Goal: Find specific page/section: Find specific page/section

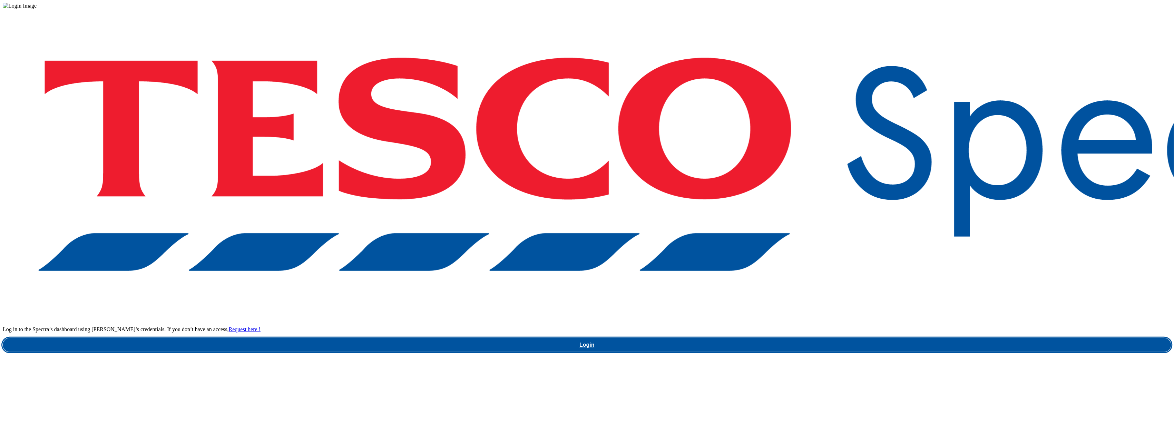
click at [856, 338] on link "Login" at bounding box center [587, 345] width 1168 height 14
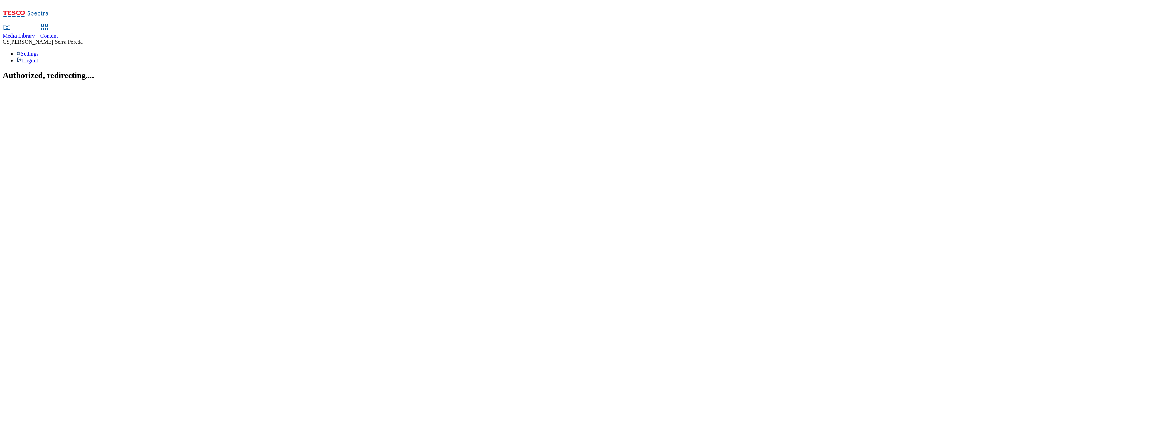
click at [58, 33] on span "Content" at bounding box center [49, 36] width 18 height 6
click at [35, 33] on span "Media Library" at bounding box center [19, 36] width 32 height 6
select select "flare-ghs"
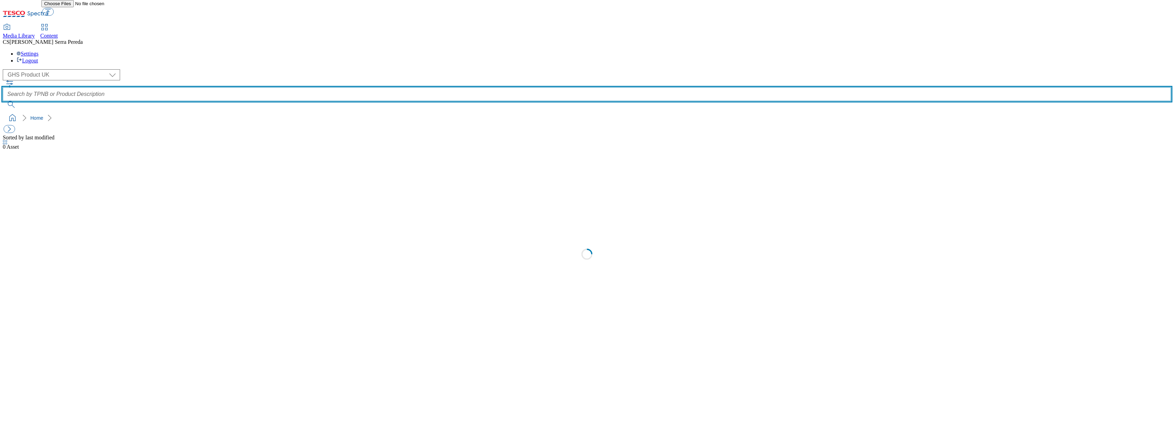
click at [438, 87] on input "text" at bounding box center [587, 94] width 1168 height 14
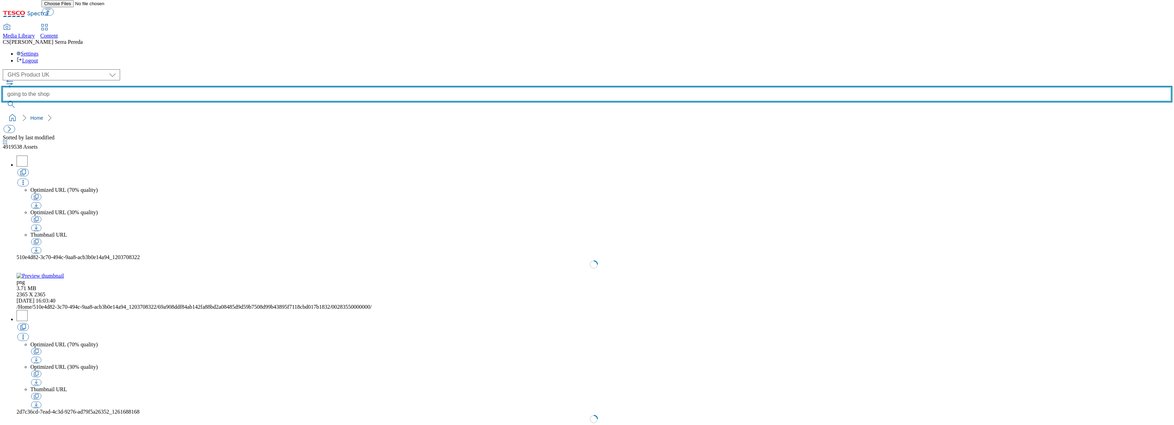
type input "going to the shop"
click at [3, 101] on button "submit" at bounding box center [12, 104] width 18 height 7
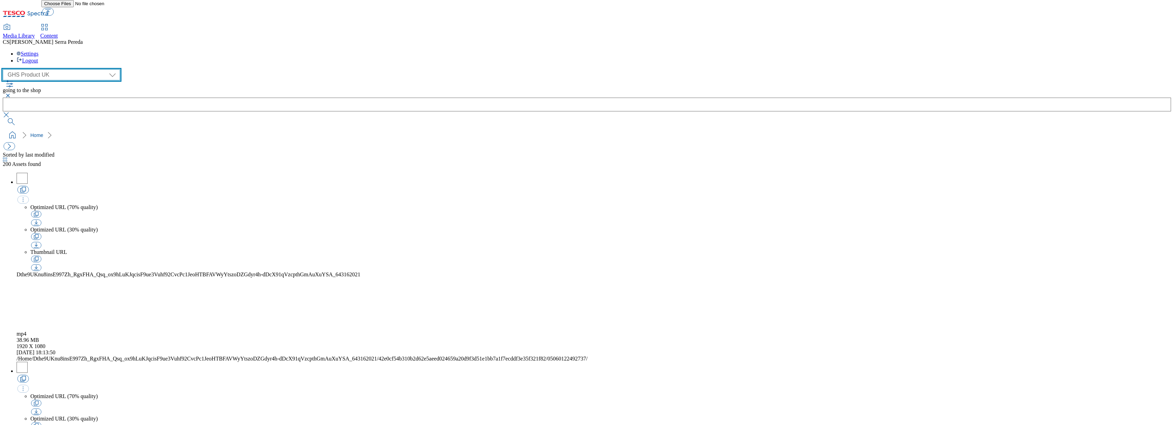
click at [41, 69] on select "Dotcom UK GHS Marketing UK GHS Product UK ghs-roi Realfood" at bounding box center [61, 74] width 117 height 11
select select "flare-ghs-mktg"
click at [5, 69] on select "Dotcom UK GHS Marketing UK GHS Product UK ghs-roi Realfood" at bounding box center [61, 74] width 117 height 11
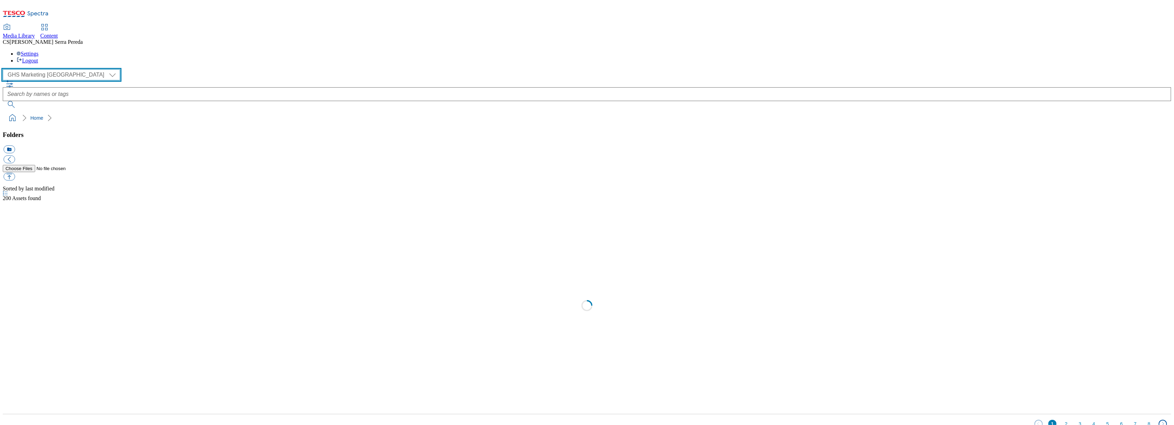
scroll to position [0, 0]
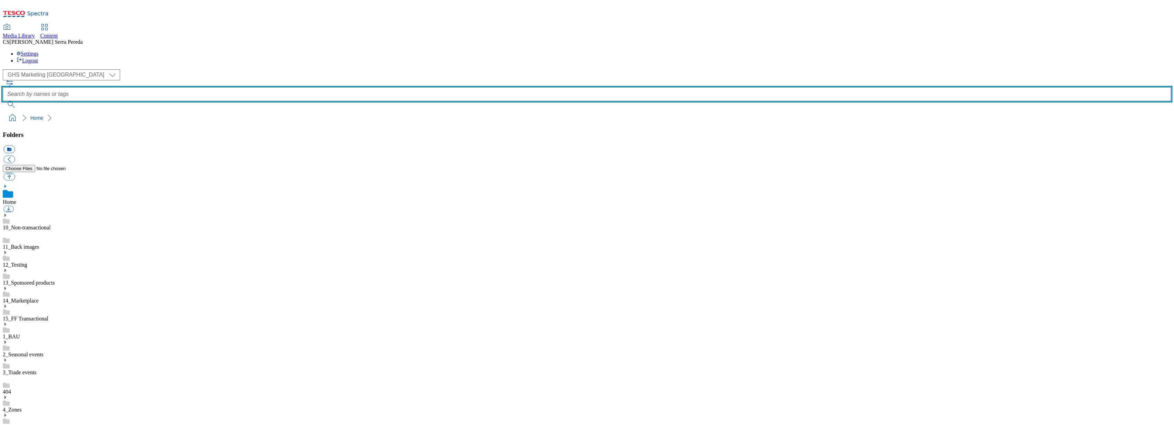
click at [431, 87] on input "text" at bounding box center [587, 94] width 1168 height 14
paste input "going to the shop"
type input "going to the shop"
click at [3, 101] on button "submit" at bounding box center [12, 104] width 18 height 7
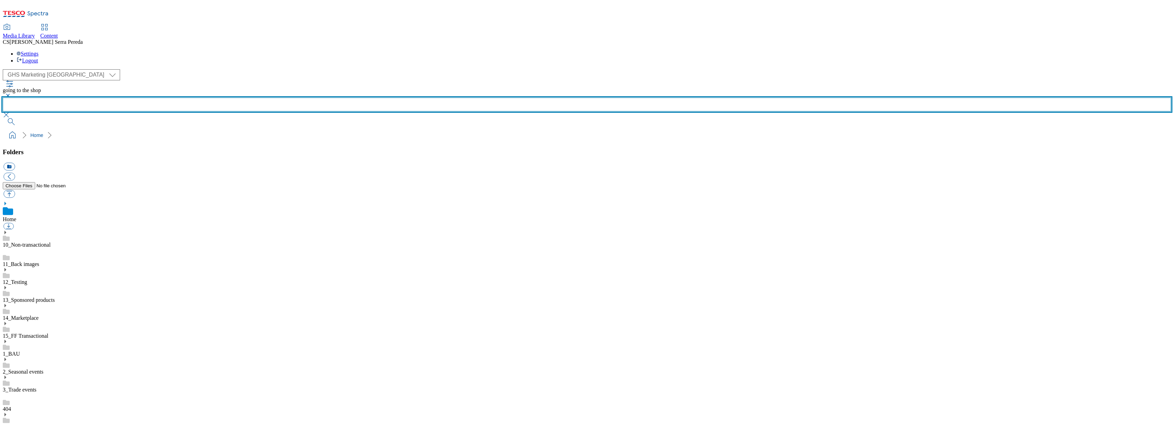
scroll to position [42, 0]
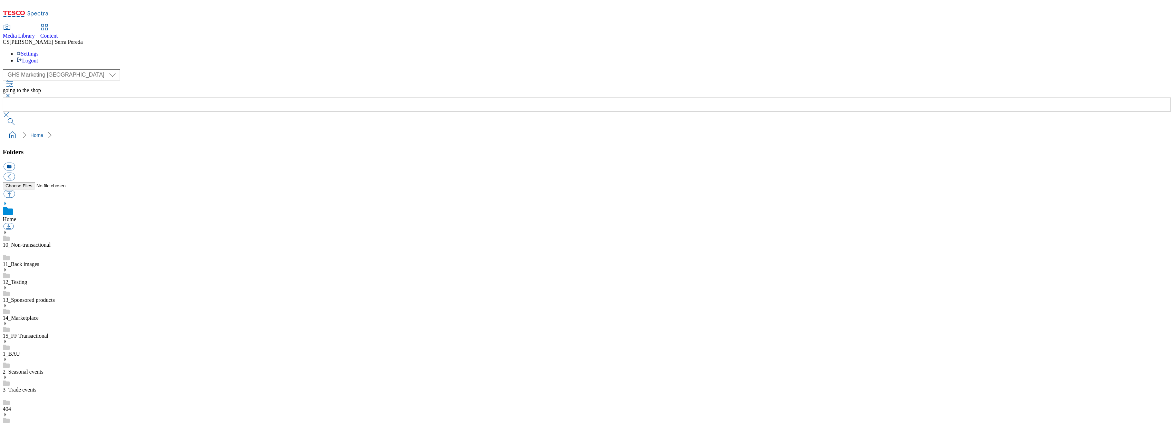
click at [11, 93] on button "button" at bounding box center [7, 95] width 8 height 4
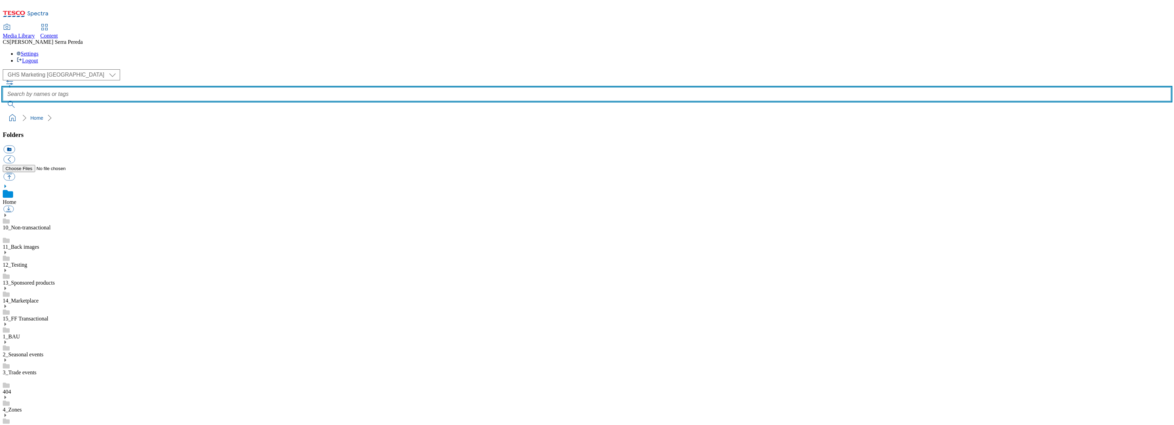
click at [422, 87] on input "text" at bounding box center [587, 94] width 1168 height 14
type input "bag"
click at [3, 101] on button "submit" at bounding box center [12, 104] width 18 height 7
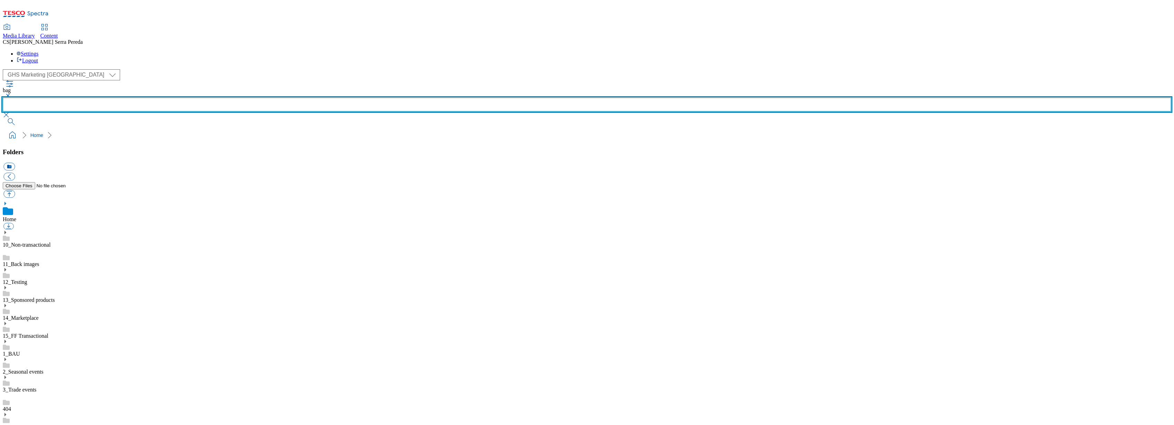
scroll to position [42, 0]
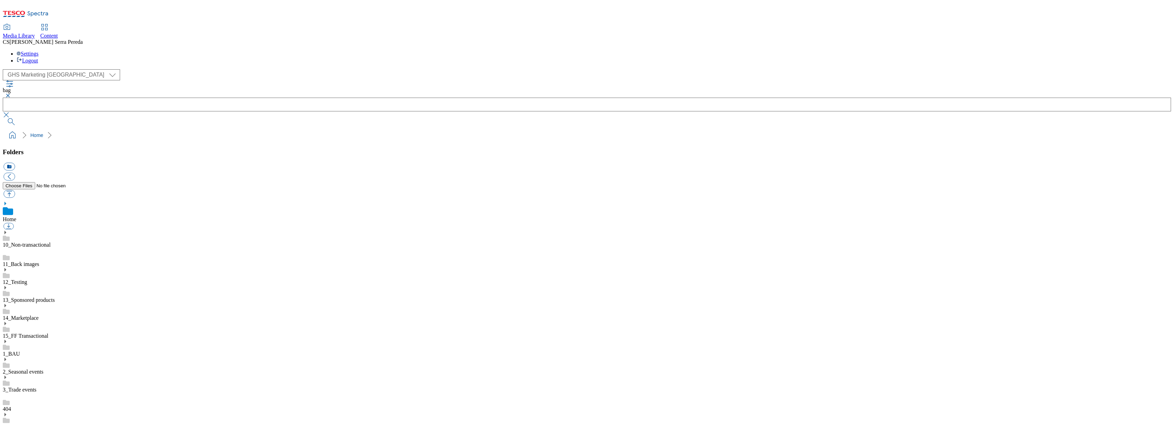
drag, startPoint x: 1126, startPoint y: 405, endPoint x: 982, endPoint y: 328, distance: 163.3
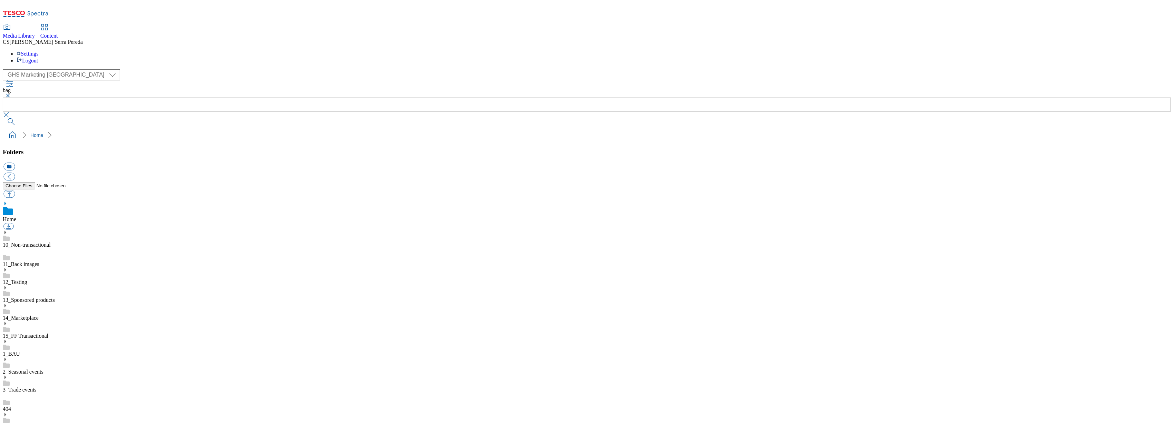
scroll to position [4, 0]
click at [56, 412] on div "4_Zones" at bounding box center [587, 421] width 1168 height 18
click at [8, 387] on icon at bounding box center [5, 389] width 5 height 5
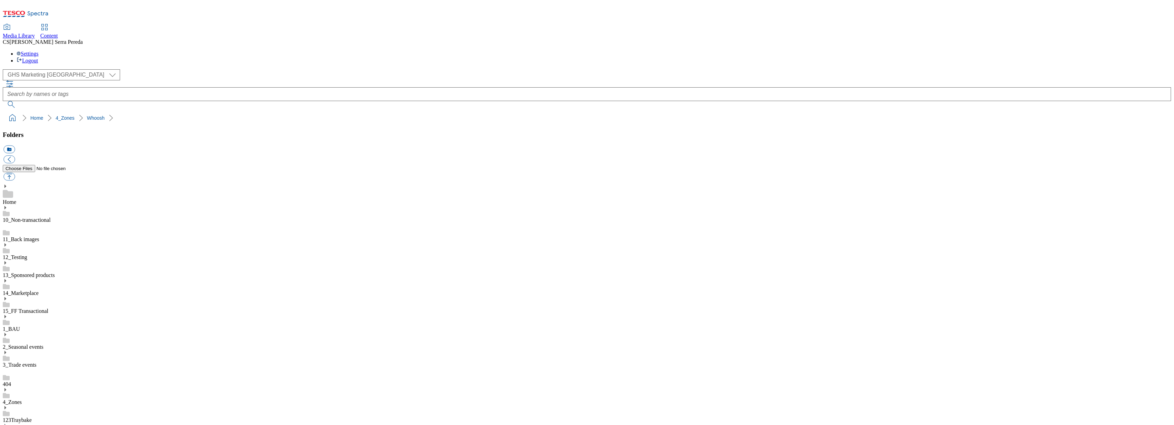
scroll to position [42, 0]
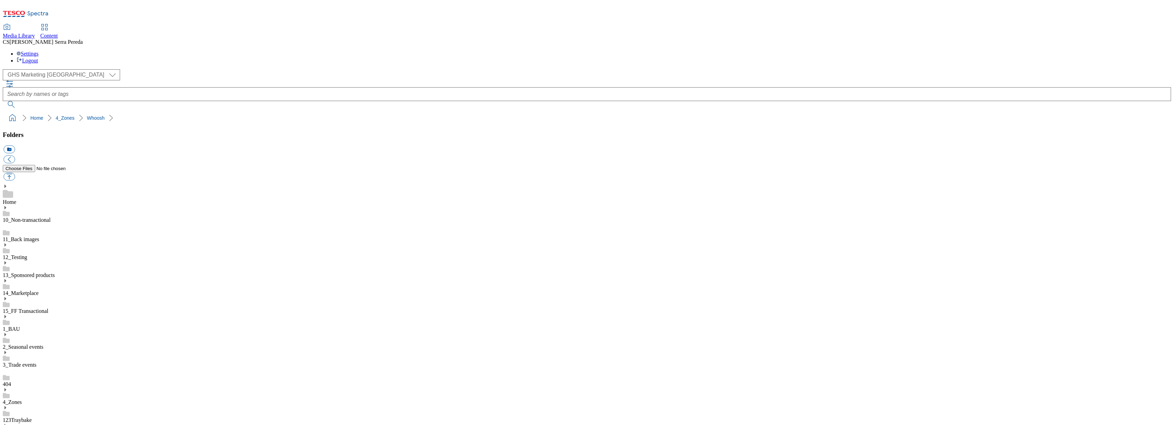
drag, startPoint x: 435, startPoint y: 282, endPoint x: 1007, endPoint y: 59, distance: 614.6
click at [1007, 69] on div "( optional ) Dotcom UK GHS Marketing UK GHS Product UK ghs-roi Realfood GHS Mar…" at bounding box center [587, 88] width 1168 height 39
